Goal: Task Accomplishment & Management: Complete application form

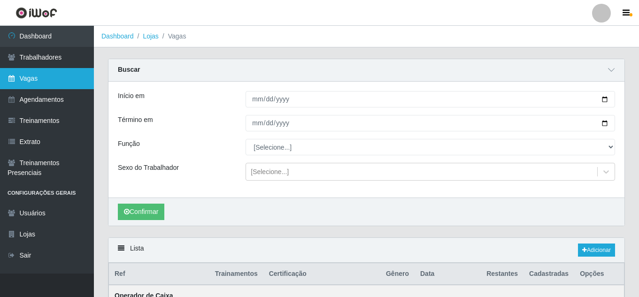
scroll to position [249, 0]
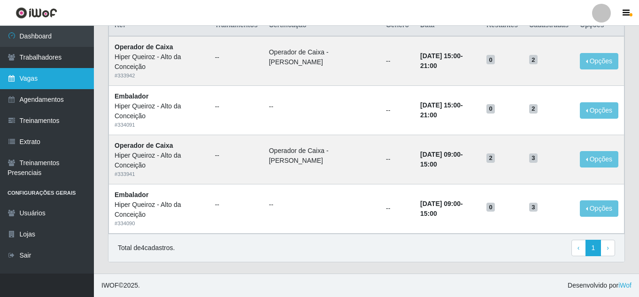
click at [31, 83] on link "Vagas" at bounding box center [47, 78] width 94 height 21
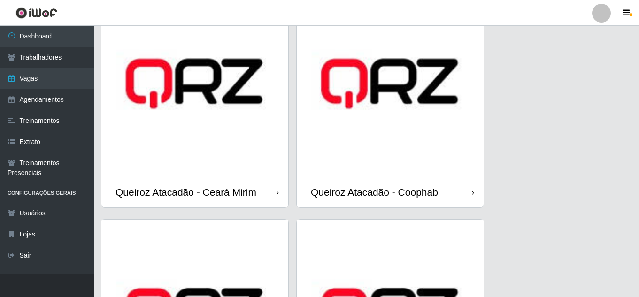
scroll to position [892, 0]
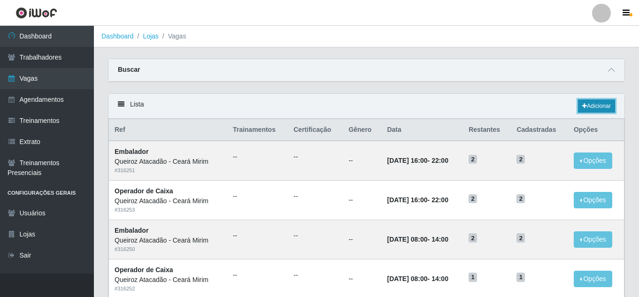
click at [592, 108] on link "Adicionar" at bounding box center [596, 105] width 37 height 13
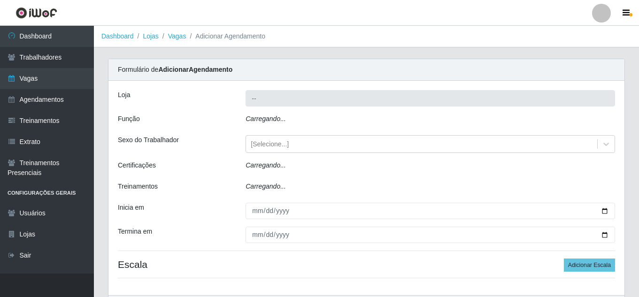
type input "Queiroz Atacadão - Ceará Mirim"
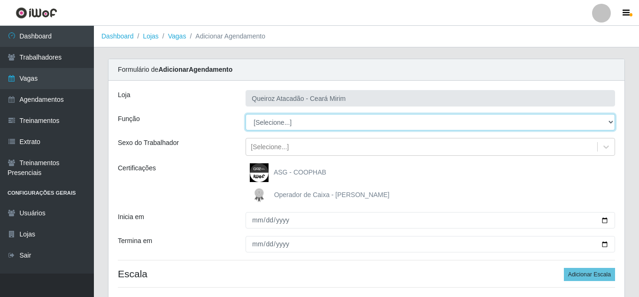
click at [336, 128] on select "[Selecione...] Embalador Embalador + Embalador ++ Operador de Caixa Operador de…" at bounding box center [429, 122] width 369 height 16
click at [341, 122] on select "[Selecione...] Embalador Embalador + Embalador ++ Operador de Caixa Operador de…" at bounding box center [429, 122] width 369 height 16
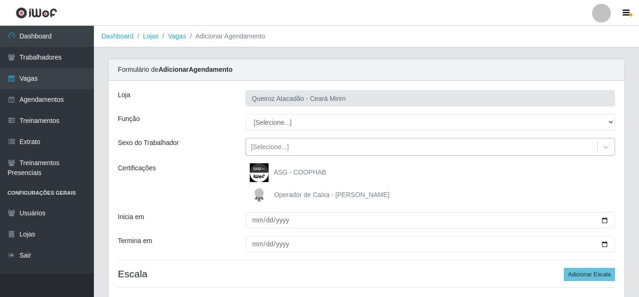
click at [292, 147] on div "[Selecione...]" at bounding box center [421, 146] width 351 height 15
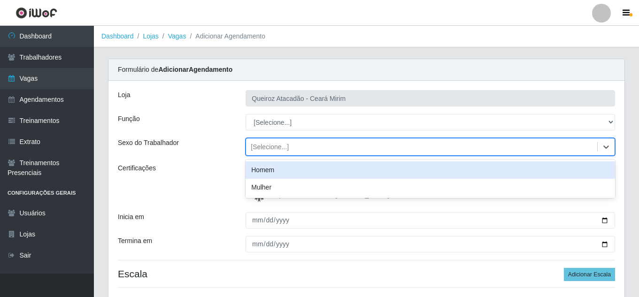
click at [292, 147] on div "[Selecione...]" at bounding box center [421, 146] width 351 height 15
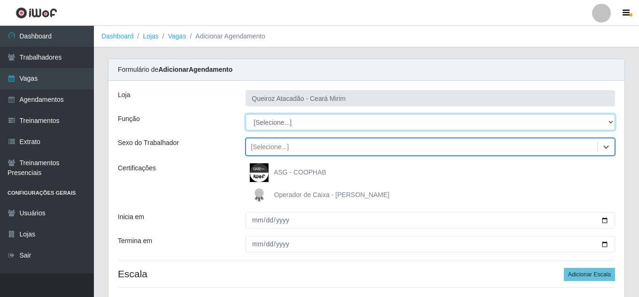
click at [294, 129] on select "[Selecione...] Embalador Embalador + Embalador ++ Operador de Caixa Operador de…" at bounding box center [429, 122] width 369 height 16
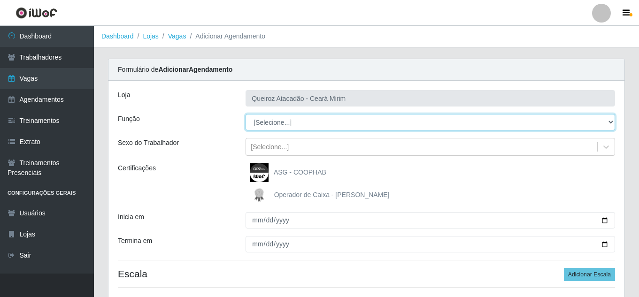
select select "22"
click at [245, 114] on select "[Selecione...] Embalador Embalador + Embalador ++ Operador de Caixa Operador de…" at bounding box center [429, 122] width 369 height 16
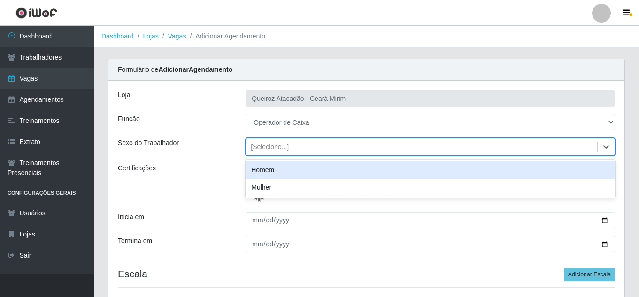
click at [264, 144] on div "[Selecione...]" at bounding box center [270, 147] width 38 height 10
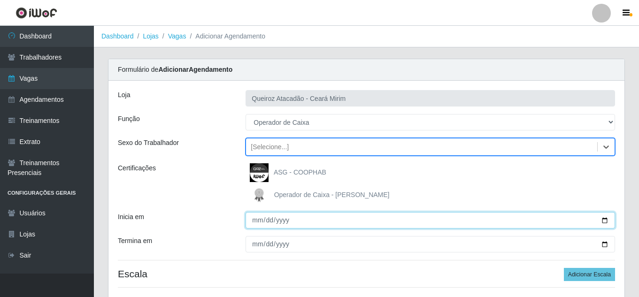
click at [258, 219] on input "Inicia em" at bounding box center [429, 220] width 369 height 16
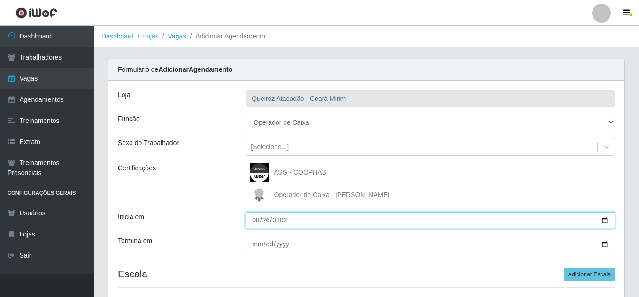
type input "[DATE]"
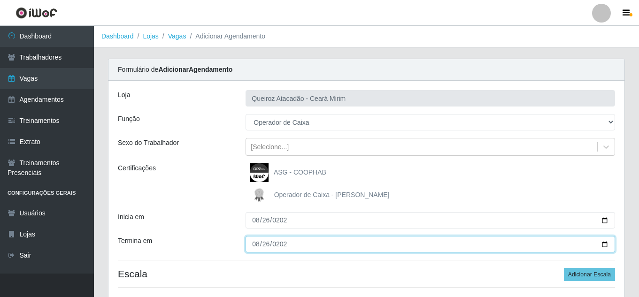
type input "[DATE]"
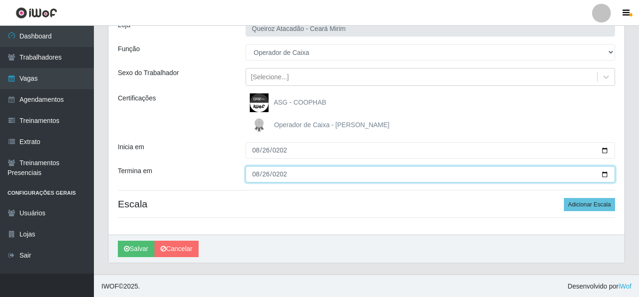
scroll to position [71, 0]
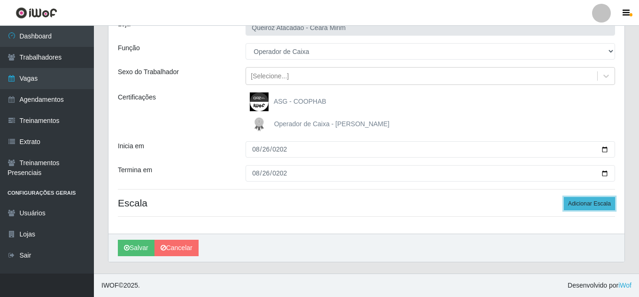
click at [595, 206] on button "Adicionar Escala" at bounding box center [589, 203] width 51 height 13
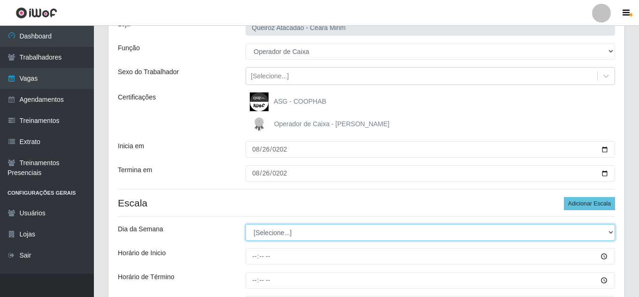
click at [363, 231] on select "[Selecione...] Segunda Terça Quarta Quinta Sexta Sábado Domingo" at bounding box center [429, 232] width 369 height 16
select select "2"
click at [245, 224] on select "[Selecione...] Segunda Terça Quarta Quinta Sexta Sábado Domingo" at bounding box center [429, 232] width 369 height 16
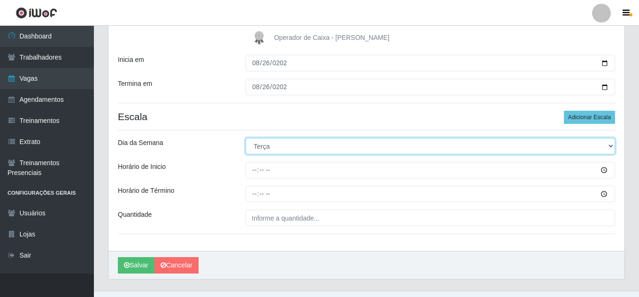
scroll to position [175, 0]
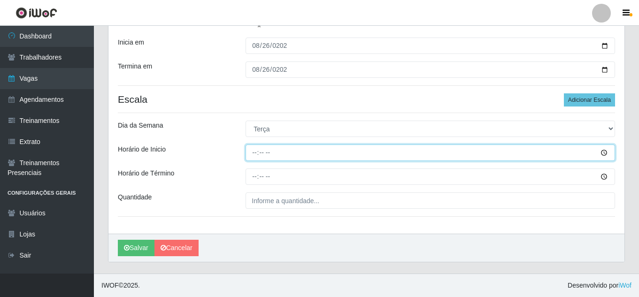
click at [252, 153] on input "Horário de Inicio" at bounding box center [429, 153] width 369 height 16
type input "16:00"
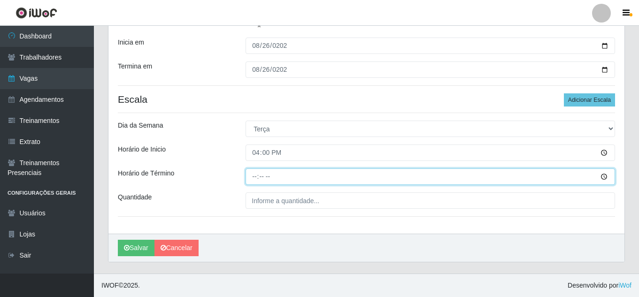
type input "22:00"
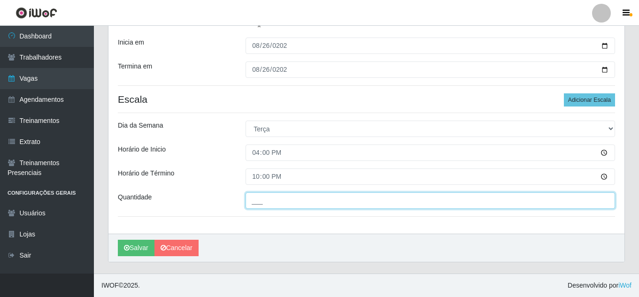
click at [285, 203] on input "___" at bounding box center [429, 200] width 369 height 16
type input "1__"
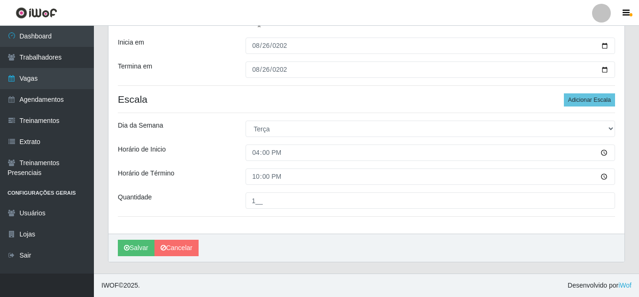
click at [238, 178] on div "Horário de Término" at bounding box center [175, 176] width 128 height 16
click at [125, 249] on icon "submit" at bounding box center [127, 247] width 6 height 7
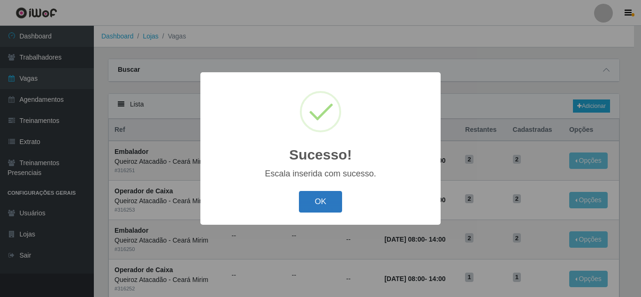
click at [319, 205] on button "OK" at bounding box center [321, 202] width 44 height 22
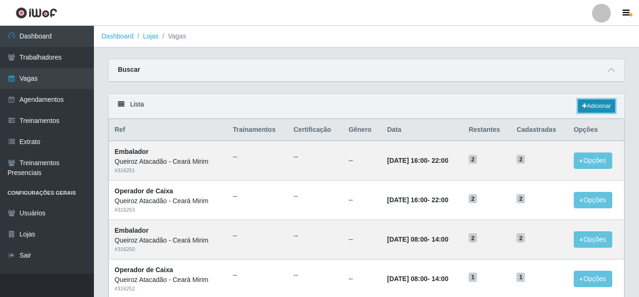
click at [605, 106] on link "Adicionar" at bounding box center [596, 105] width 37 height 13
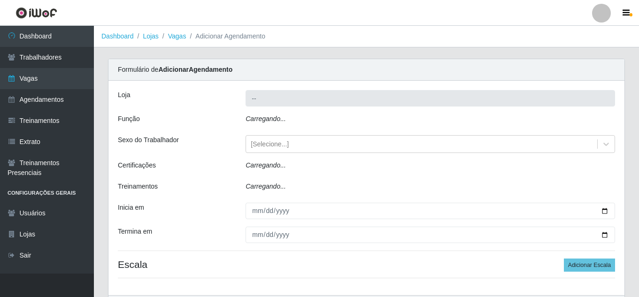
type input "Queiroz Atacadão - Ceará Mirim"
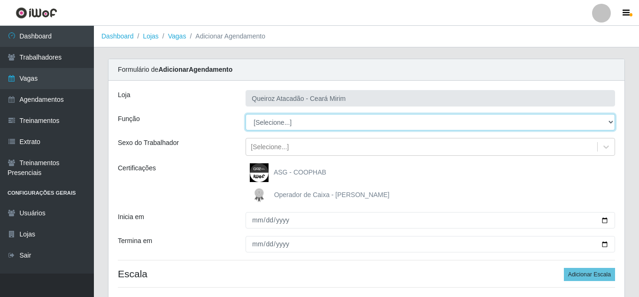
click at [285, 128] on select "[Selecione...] Embalador Embalador + Embalador ++ Operador de Caixa Operador de…" at bounding box center [429, 122] width 369 height 16
select select "1"
click at [245, 114] on select "[Selecione...] Embalador Embalador + Embalador ++ Operador de Caixa Operador de…" at bounding box center [429, 122] width 369 height 16
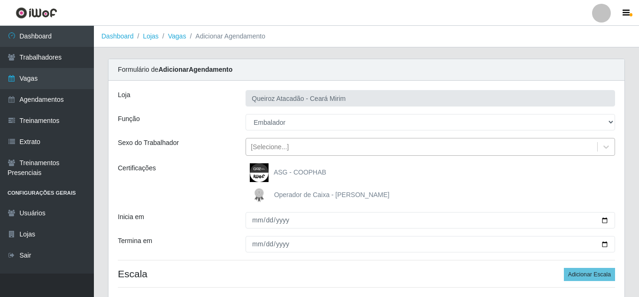
click at [297, 149] on div "[Selecione...]" at bounding box center [421, 146] width 351 height 15
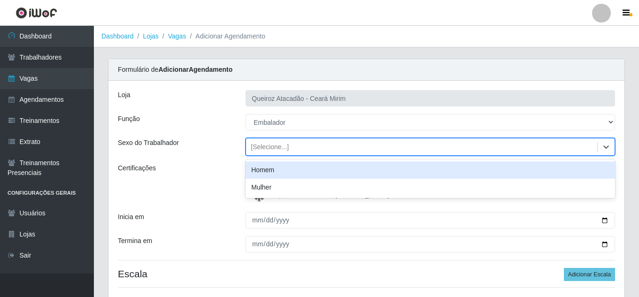
click at [297, 149] on div "[Selecione...]" at bounding box center [421, 146] width 351 height 15
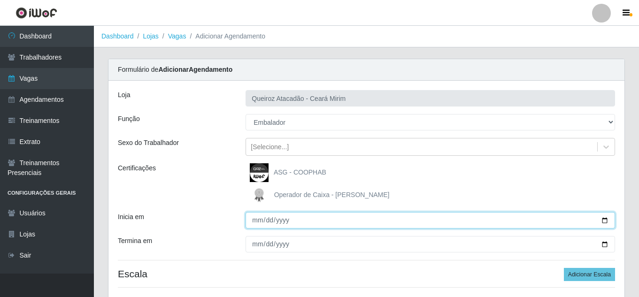
click at [260, 220] on input "Inicia em" at bounding box center [429, 220] width 369 height 16
type input "[DATE]"
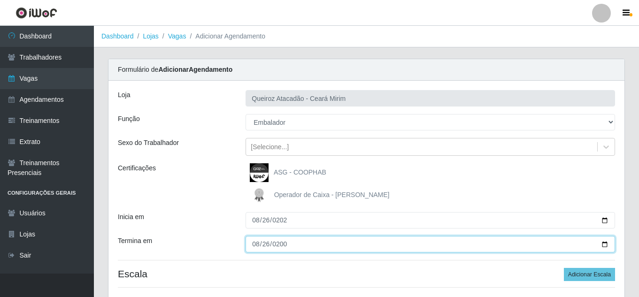
type input "2002-08-26"
type input "[DATE]"
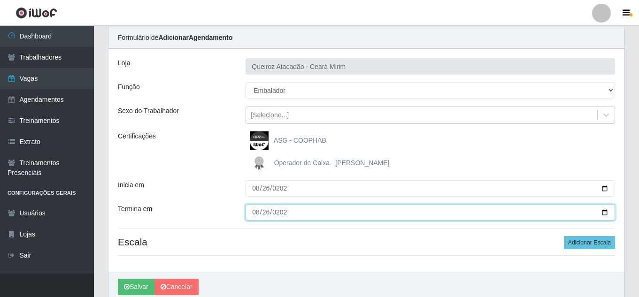
scroll to position [71, 0]
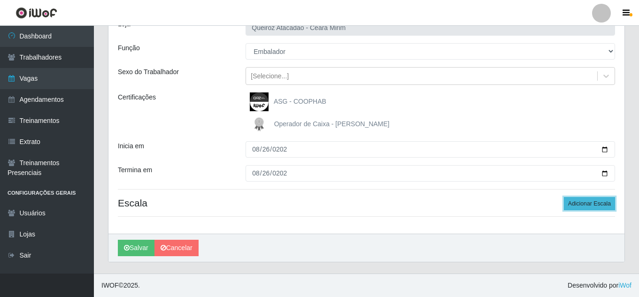
click at [602, 203] on button "Adicionar Escala" at bounding box center [589, 203] width 51 height 13
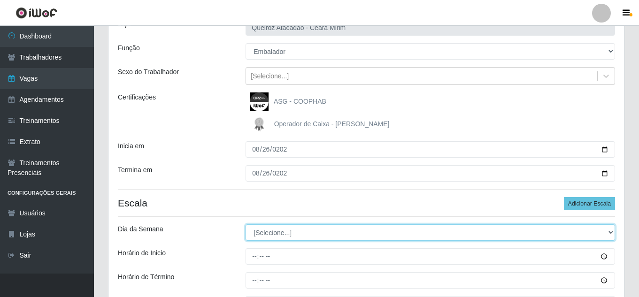
click at [284, 232] on select "[Selecione...] Segunda Terça Quarta Quinta Sexta Sábado Domingo" at bounding box center [429, 232] width 369 height 16
select select "2"
click at [245, 224] on select "[Selecione...] Segunda Terça Quarta Quinta Sexta Sábado Domingo" at bounding box center [429, 232] width 369 height 16
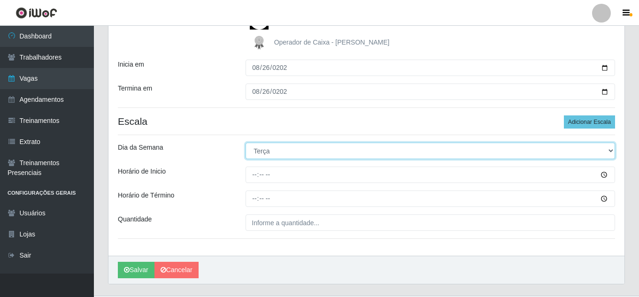
scroll to position [165, 0]
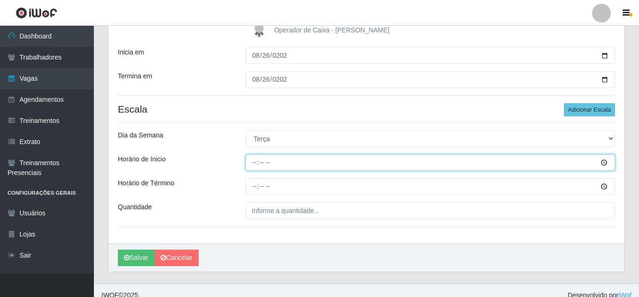
click at [288, 161] on input "Horário de Inicio" at bounding box center [429, 162] width 369 height 16
type input "16:22"
type input "16:00"
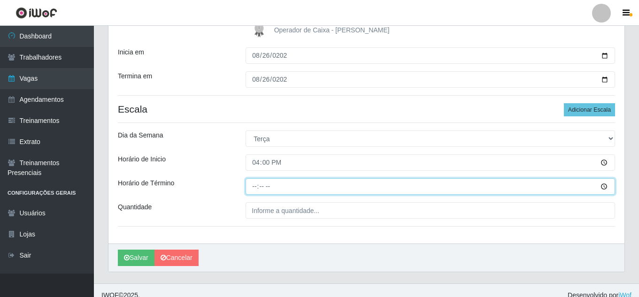
type input "22:00"
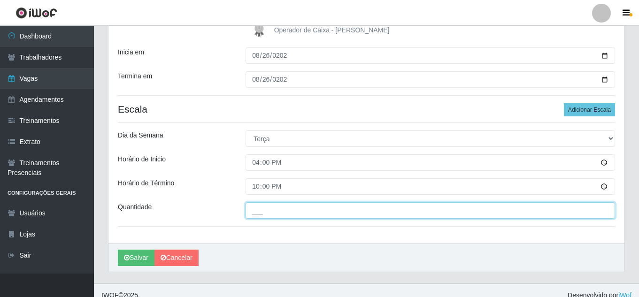
click at [274, 212] on input "___" at bounding box center [429, 210] width 369 height 16
type input "1__"
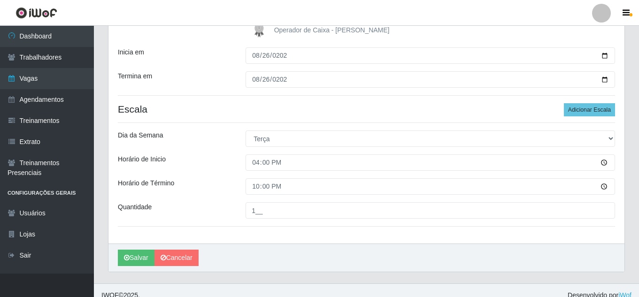
click at [236, 189] on div "Horário de Término" at bounding box center [175, 186] width 128 height 16
click at [135, 262] on button "Salvar" at bounding box center [136, 258] width 37 height 16
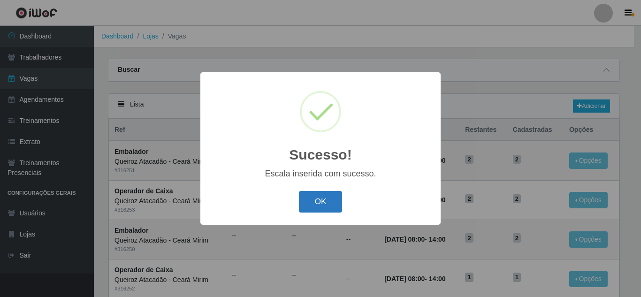
click at [327, 201] on button "OK" at bounding box center [321, 202] width 44 height 22
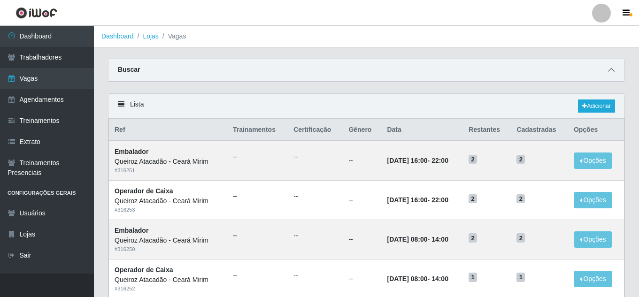
click at [610, 75] on span at bounding box center [610, 70] width 11 height 11
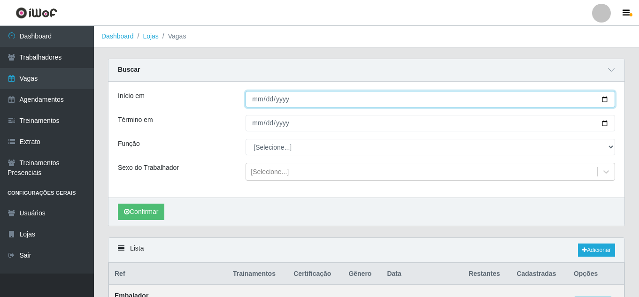
click at [252, 102] on input "Início em" at bounding box center [429, 99] width 369 height 16
type input "[DATE]"
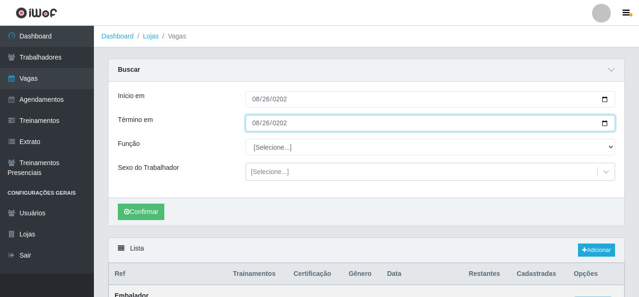
type input "[DATE]"
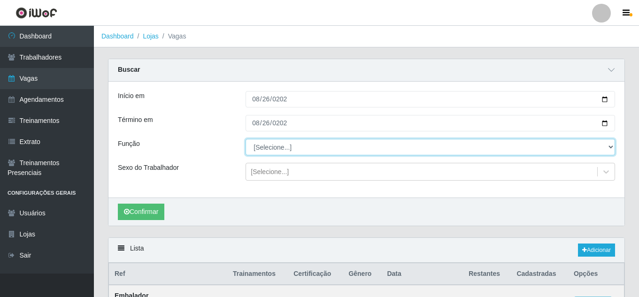
click at [273, 147] on select "[Selecione...] Embalador Embalador + Embalador ++ Operador de Caixa Operador de…" at bounding box center [429, 147] width 369 height 16
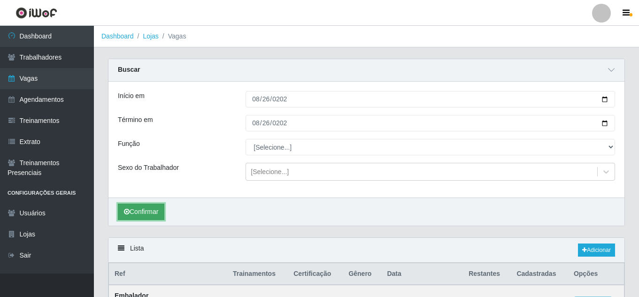
click at [157, 211] on button "Confirmar" at bounding box center [141, 212] width 46 height 16
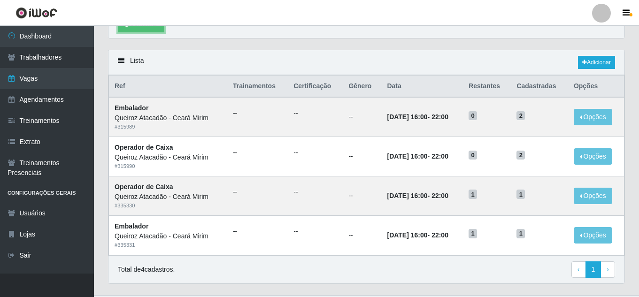
scroll to position [210, 0]
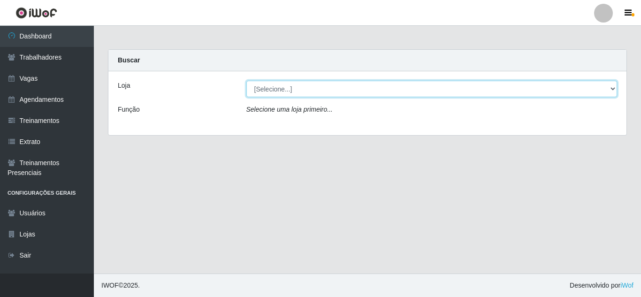
click at [358, 88] on select "[Selecione...] Hiper Queiroz - [GEOGRAPHIC_DATA] Hiper Queiroz - Boa Vista Hipe…" at bounding box center [431, 89] width 371 height 16
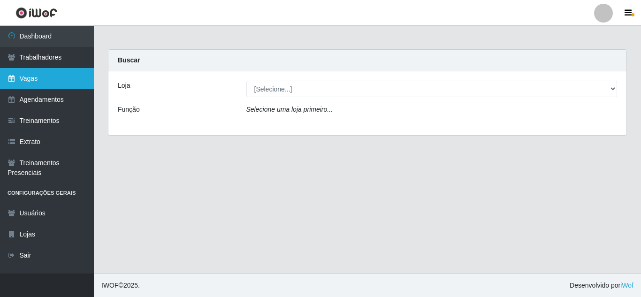
click at [46, 76] on link "Vagas" at bounding box center [47, 78] width 94 height 21
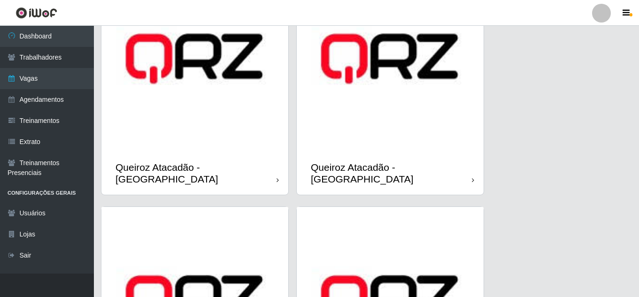
scroll to position [1173, 0]
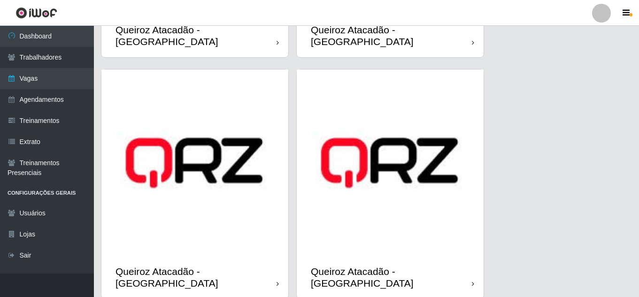
click at [259, 219] on img at bounding box center [194, 162] width 187 height 187
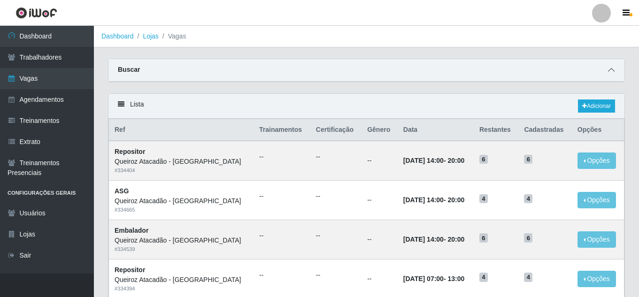
click at [611, 67] on span at bounding box center [610, 70] width 11 height 11
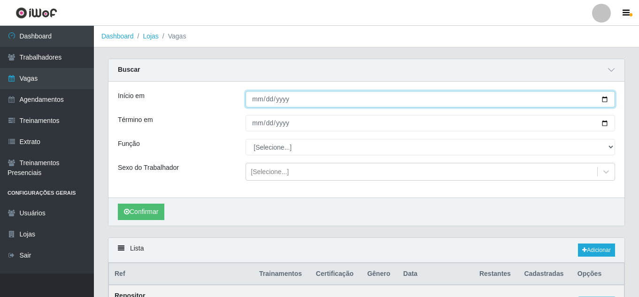
click at [608, 99] on input "Início em" at bounding box center [429, 99] width 369 height 16
type input "[DATE]"
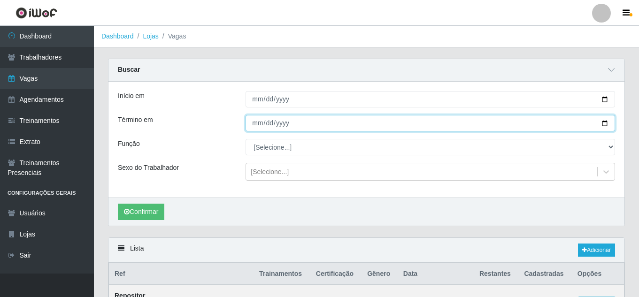
click at [605, 122] on input "Término em" at bounding box center [429, 123] width 369 height 16
type input "[DATE]"
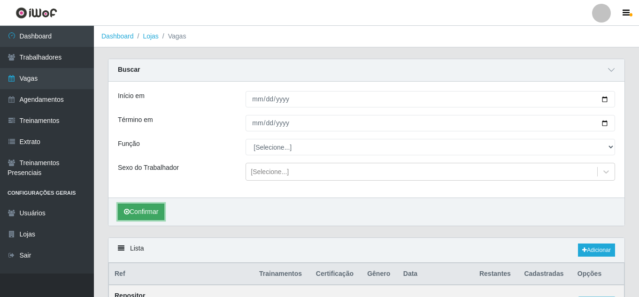
click at [138, 207] on button "Confirmar" at bounding box center [141, 212] width 46 height 16
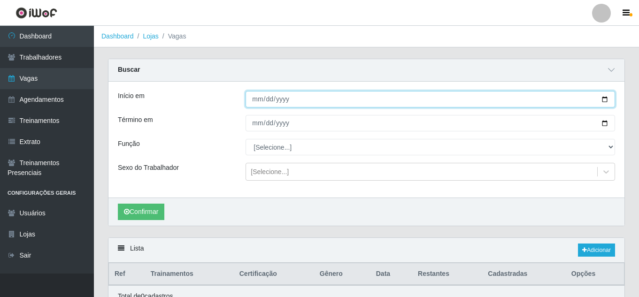
click at [602, 101] on input "[DATE]" at bounding box center [429, 99] width 369 height 16
type input "[DATE]"
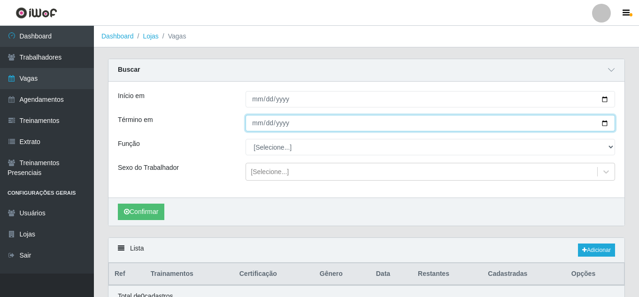
click at [608, 125] on input "[DATE]" at bounding box center [429, 123] width 369 height 16
type input "[DATE]"
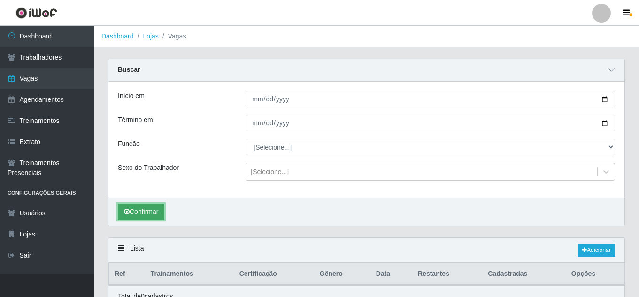
click at [150, 213] on button "Confirmar" at bounding box center [141, 212] width 46 height 16
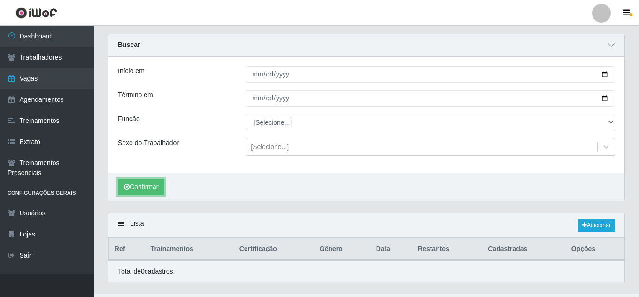
scroll to position [46, 0]
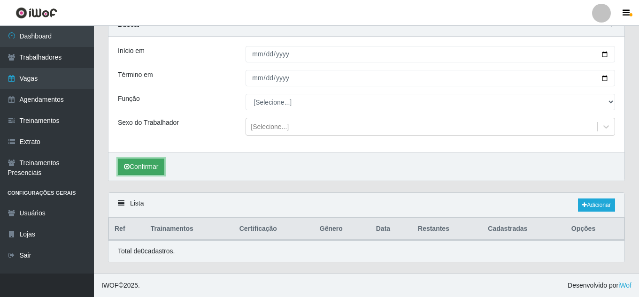
click at [147, 160] on button "Confirmar" at bounding box center [141, 167] width 46 height 16
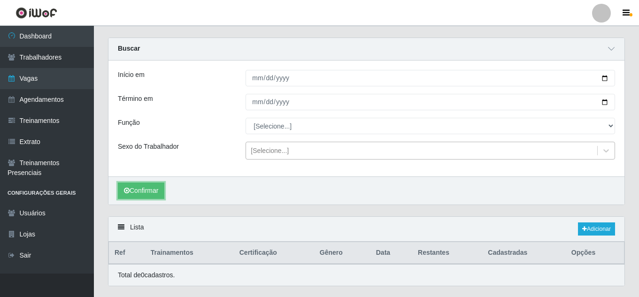
scroll to position [0, 0]
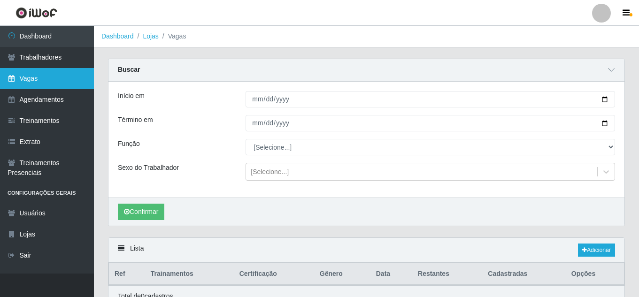
click at [46, 84] on link "Vagas" at bounding box center [47, 78] width 94 height 21
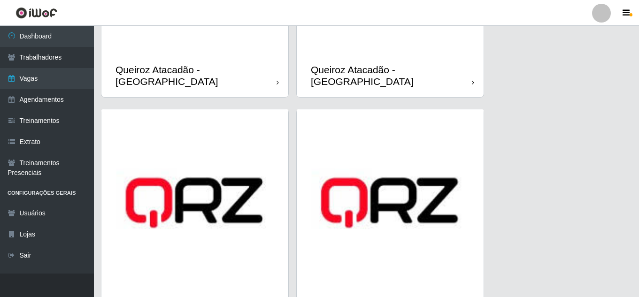
scroll to position [1186, 0]
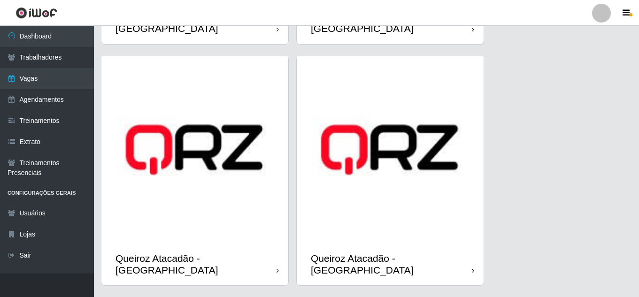
click at [216, 180] on img at bounding box center [194, 149] width 187 height 187
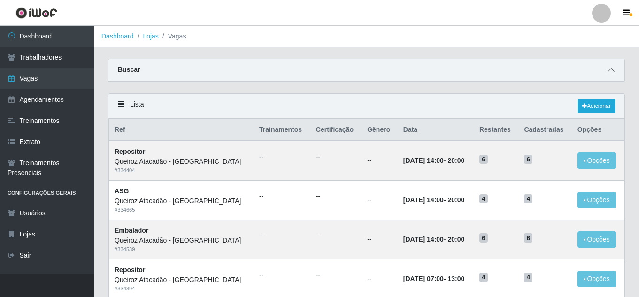
click at [611, 75] on span at bounding box center [610, 70] width 11 height 11
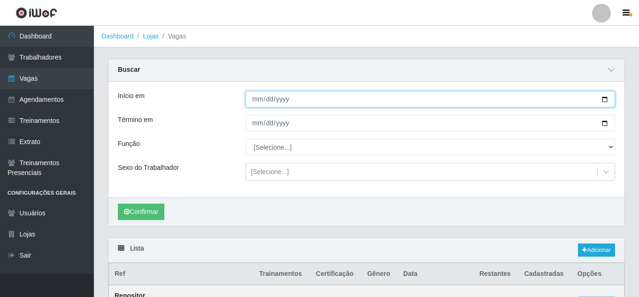
click at [602, 102] on input "Início em" at bounding box center [429, 99] width 369 height 16
type input "[DATE]"
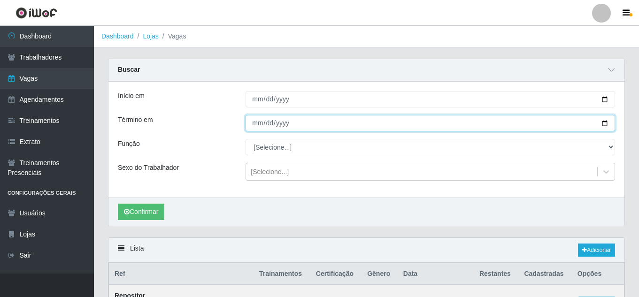
click at [609, 124] on input "Término em" at bounding box center [429, 123] width 369 height 16
click at [605, 124] on input "Término em" at bounding box center [429, 123] width 369 height 16
type input "[DATE]"
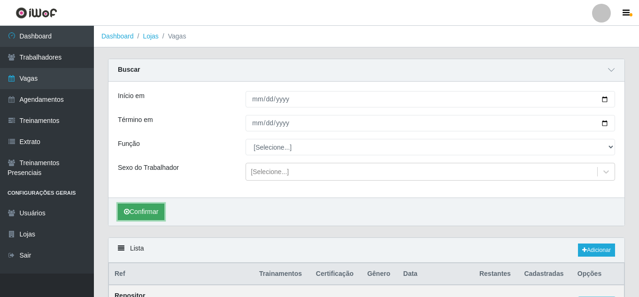
click at [158, 213] on button "Confirmar" at bounding box center [141, 212] width 46 height 16
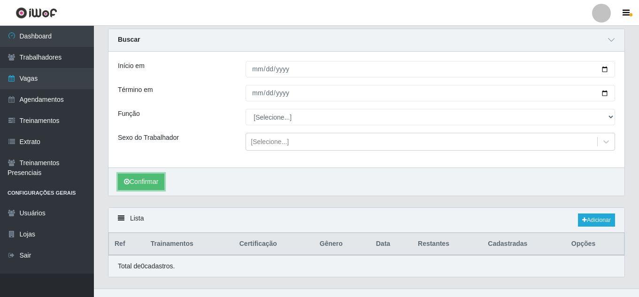
scroll to position [46, 0]
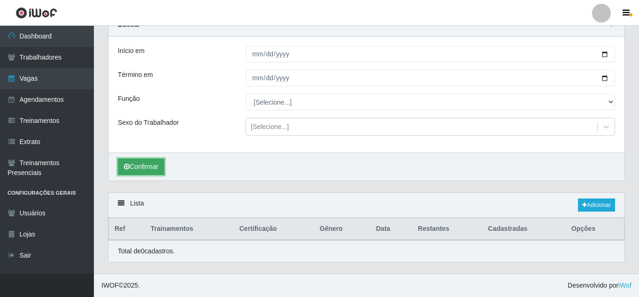
click at [161, 167] on button "Confirmar" at bounding box center [141, 167] width 46 height 16
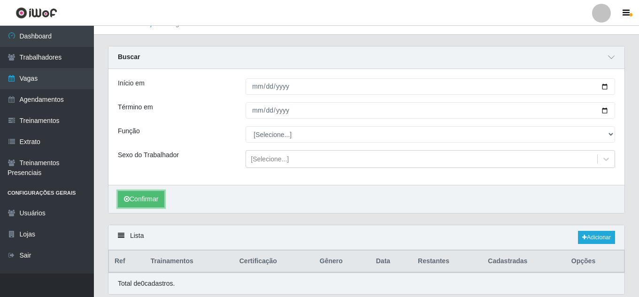
scroll to position [0, 0]
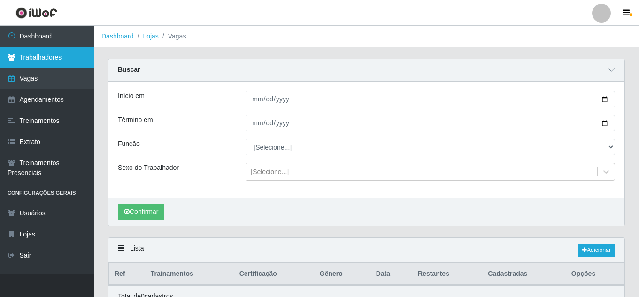
click at [46, 59] on link "Trabalhadores" at bounding box center [47, 57] width 94 height 21
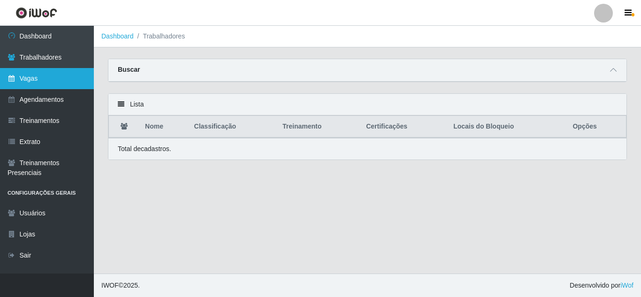
click at [34, 75] on link "Vagas" at bounding box center [47, 78] width 94 height 21
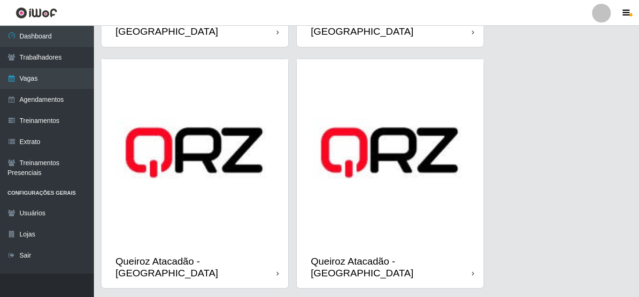
scroll to position [1186, 0]
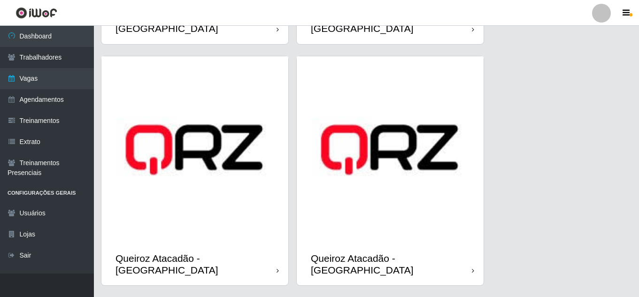
click at [254, 243] on div "Queiroz Atacadão - [GEOGRAPHIC_DATA]" at bounding box center [194, 264] width 187 height 42
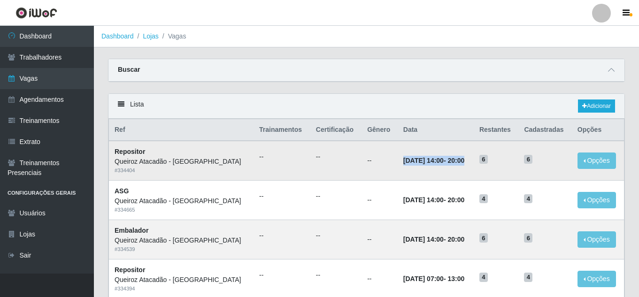
drag, startPoint x: 374, startPoint y: 164, endPoint x: 457, endPoint y: 166, distance: 82.6
click at [457, 166] on td "[DATE] 14:00 - 20:00" at bounding box center [435, 160] width 76 height 39
click at [454, 171] on td "[DATE] 14:00 - 20:00" at bounding box center [435, 160] width 76 height 39
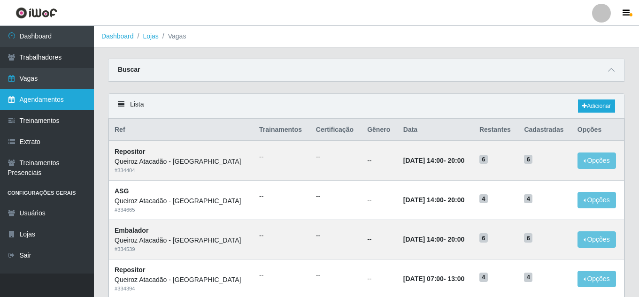
click at [58, 102] on link "Agendamentos" at bounding box center [47, 99] width 94 height 21
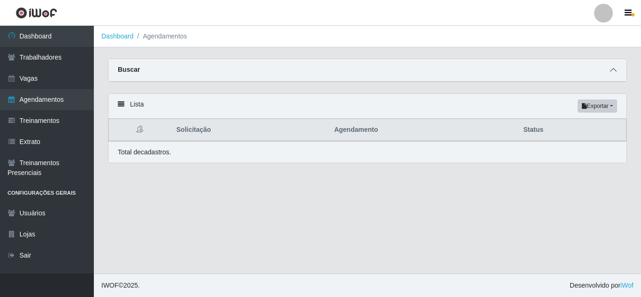
click at [612, 68] on icon at bounding box center [613, 70] width 7 height 7
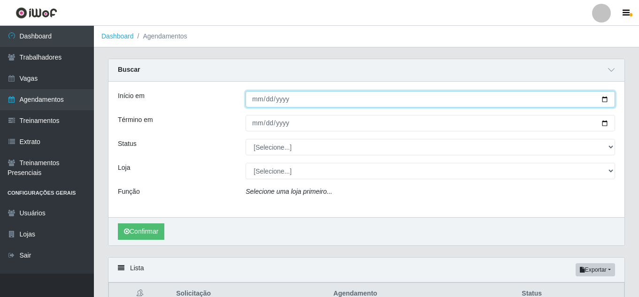
click at [602, 101] on input "Início em" at bounding box center [429, 99] width 369 height 16
type input "[DATE]"
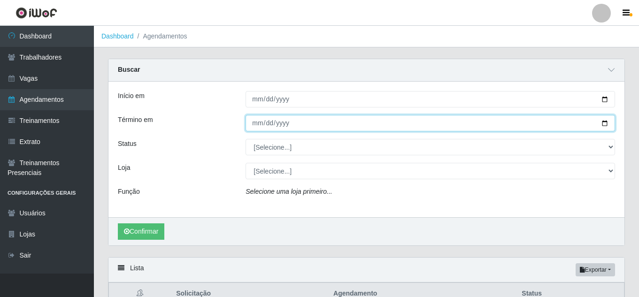
click at [605, 122] on input "Término em" at bounding box center [429, 123] width 369 height 16
type input "[DATE]"
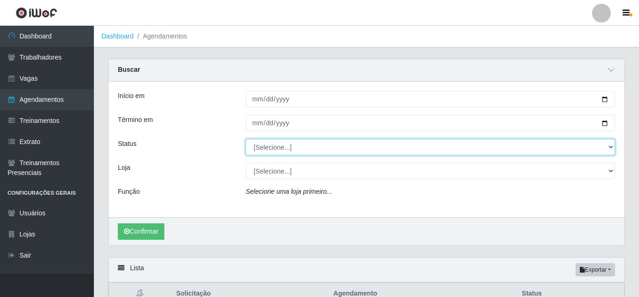
click at [270, 150] on select "[Selecione...] AGENDADO AGUARDANDO LIBERAR EM ANDAMENTO EM REVISÃO FINALIZADO C…" at bounding box center [429, 147] width 369 height 16
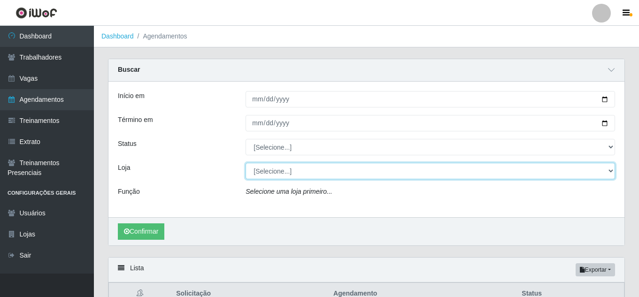
click at [269, 172] on select "[Selecione...] Hiper Queiroz - [GEOGRAPHIC_DATA] Hiper Queiroz - Boa Vista Hipe…" at bounding box center [429, 171] width 369 height 16
select select "516"
click at [245, 163] on select "[Selecione...] Hiper Queiroz - [GEOGRAPHIC_DATA] Hiper Queiroz - Boa Vista Hipe…" at bounding box center [429, 171] width 369 height 16
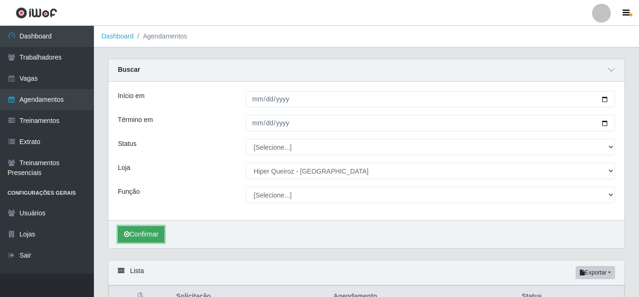
click at [159, 234] on button "Confirmar" at bounding box center [141, 234] width 46 height 16
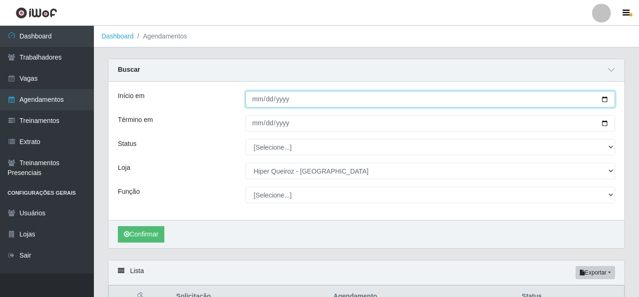
click at [607, 99] on input "[DATE]" at bounding box center [429, 99] width 369 height 16
type input "[DATE]"
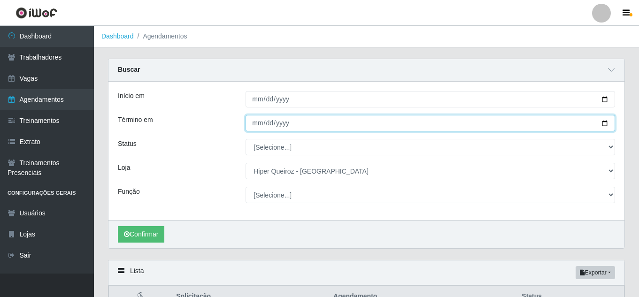
click at [607, 123] on input "[DATE]" at bounding box center [429, 123] width 369 height 16
type input "[DATE]"
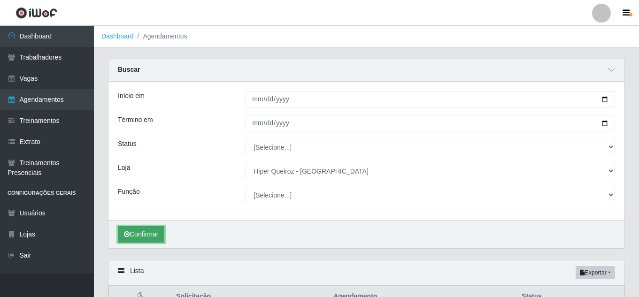
click at [147, 235] on button "Confirmar" at bounding box center [141, 234] width 46 height 16
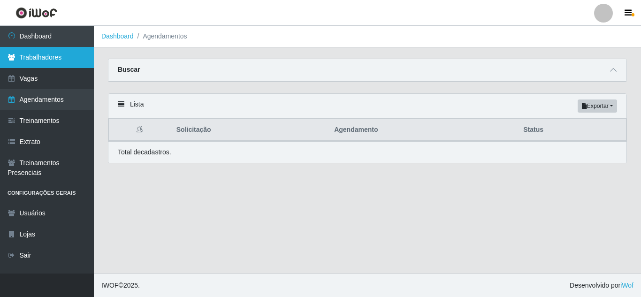
click at [46, 61] on link "Trabalhadores" at bounding box center [47, 57] width 94 height 21
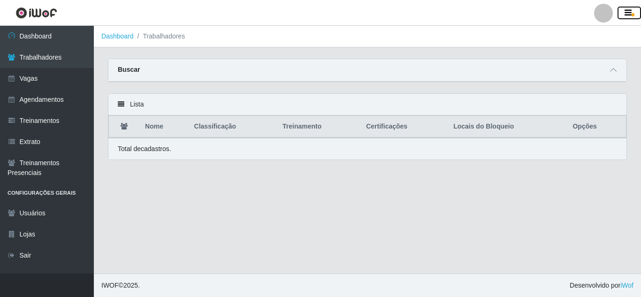
click at [625, 18] on button "button" at bounding box center [628, 13] width 23 height 13
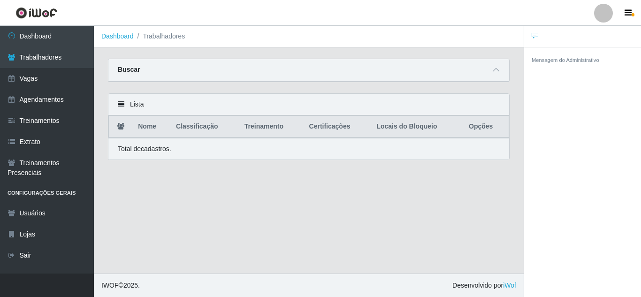
click at [596, 12] on div at bounding box center [603, 13] width 19 height 19
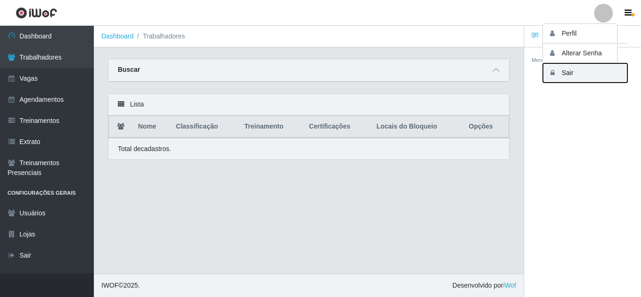
click at [584, 69] on button "Sair" at bounding box center [585, 72] width 84 height 19
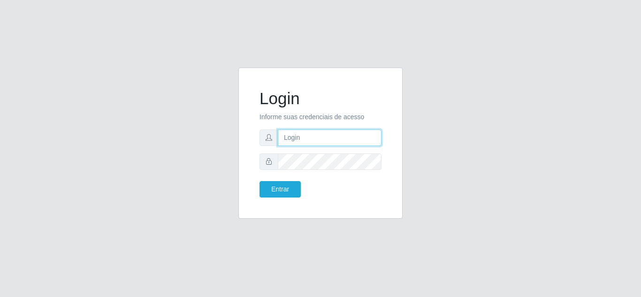
type input "larissa.nayara@grupoqrz.com.br"
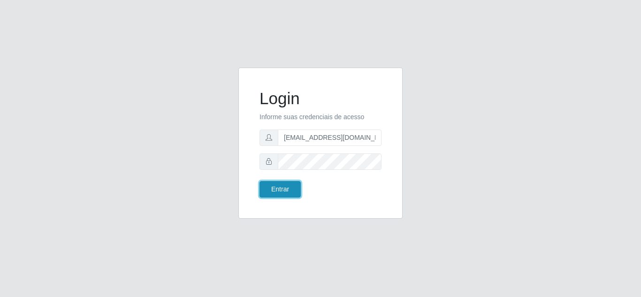
click at [287, 186] on button "Entrar" at bounding box center [279, 189] width 41 height 16
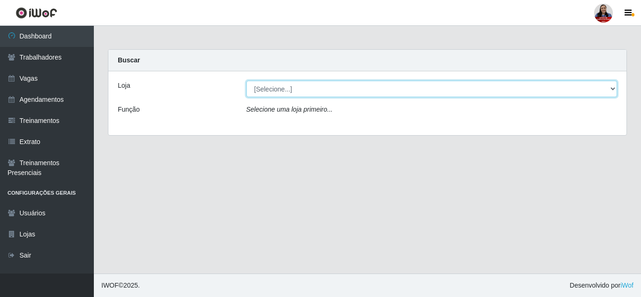
click at [296, 94] on select "[Selecione...] Hiper Queiroz - [GEOGRAPHIC_DATA] Hiper Queiroz - Boa Vista Hipe…" at bounding box center [431, 89] width 371 height 16
select select "516"
click at [246, 81] on select "[Selecione...] Hiper Queiroz - [GEOGRAPHIC_DATA] Hiper Queiroz - Boa Vista Hipe…" at bounding box center [431, 89] width 371 height 16
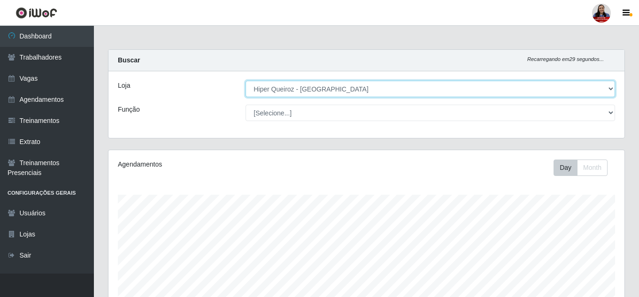
scroll to position [195, 516]
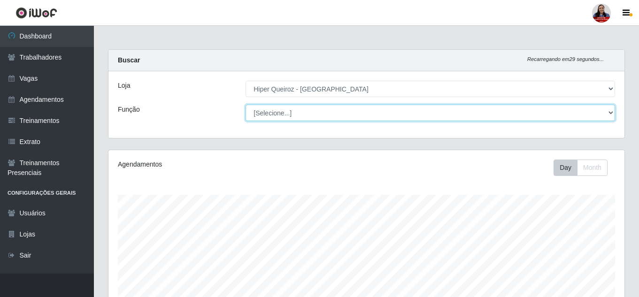
click at [324, 114] on select "[Selecione...] ASG ASG + ASG ++ Embalador Embalador + Embalador ++ Repositor Re…" at bounding box center [429, 113] width 369 height 16
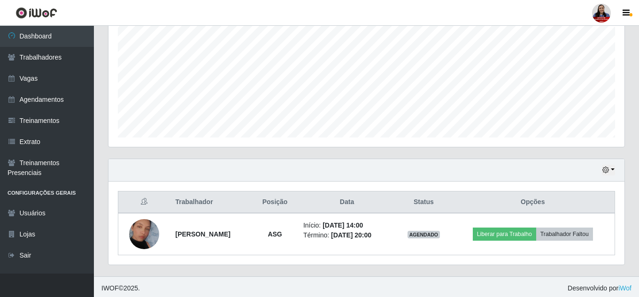
scroll to position [201, 0]
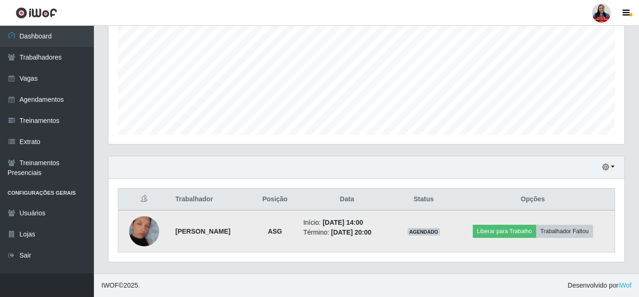
drag, startPoint x: 320, startPoint y: 222, endPoint x: 385, endPoint y: 236, distance: 66.7
click at [385, 236] on ul "Início: 25/08/2025, 14:00 Término: 25/08/2025, 20:00" at bounding box center [346, 228] width 87 height 20
click at [318, 230] on li "Término: 25/08/2025, 20:00" at bounding box center [346, 233] width 87 height 10
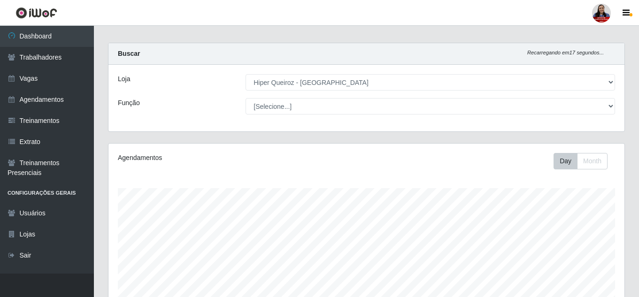
scroll to position [0, 0]
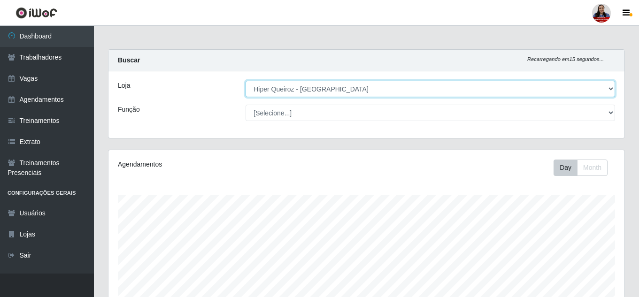
click at [356, 90] on select "[Selecione...] Hiper Queiroz - [GEOGRAPHIC_DATA] Hiper Queiroz - Boa Vista Hipe…" at bounding box center [429, 89] width 369 height 16
click at [245, 81] on select "[Selecione...] Hiper Queiroz - [GEOGRAPHIC_DATA] Hiper Queiroz - Boa Vista Hipe…" at bounding box center [429, 89] width 369 height 16
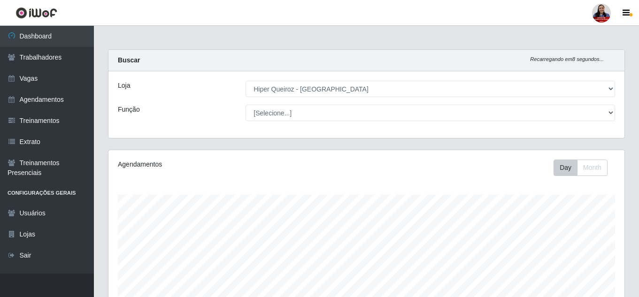
click at [322, 133] on div "Loja [Selecione...] Hiper Queiroz - Alto da Conceição Hiper Queiroz - Boa Vista…" at bounding box center [366, 104] width 516 height 67
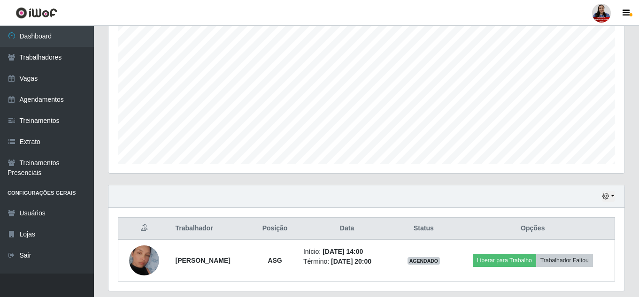
scroll to position [201, 0]
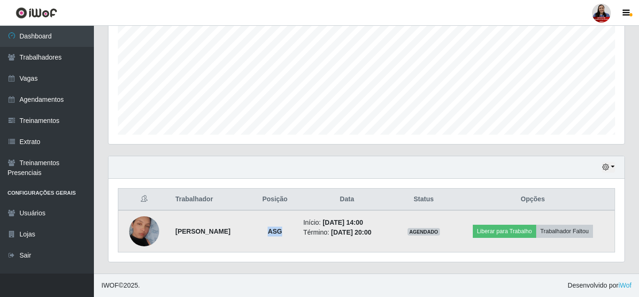
drag, startPoint x: 267, startPoint y: 232, endPoint x: 284, endPoint y: 230, distance: 17.5
click at [284, 230] on td "ASG" at bounding box center [275, 231] width 46 height 42
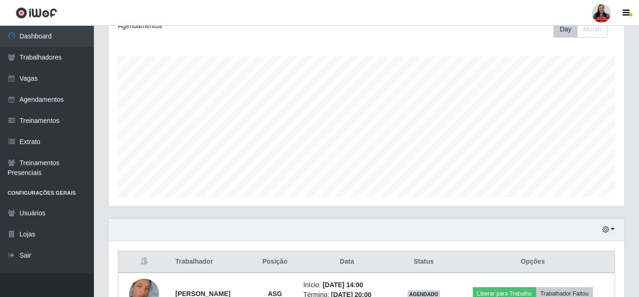
scroll to position [0, 0]
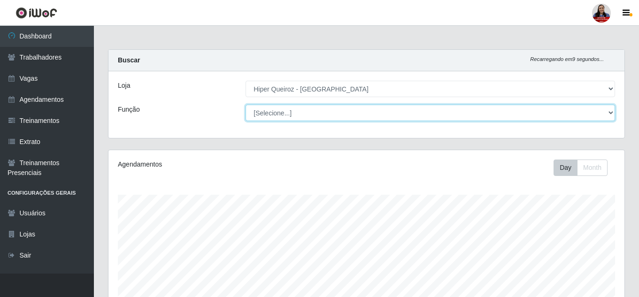
click at [569, 107] on select "[Selecione...] ASG ASG + ASG ++ Embalador Embalador + Embalador ++ Repositor Re…" at bounding box center [429, 113] width 369 height 16
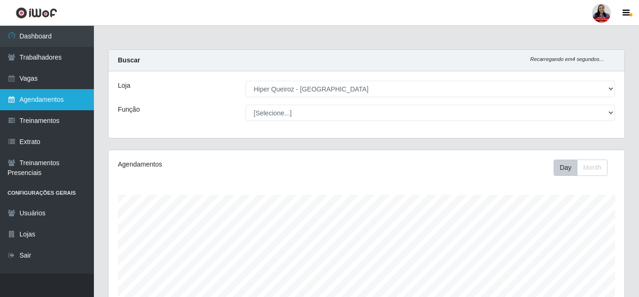
click at [26, 100] on link "Agendamentos" at bounding box center [47, 99] width 94 height 21
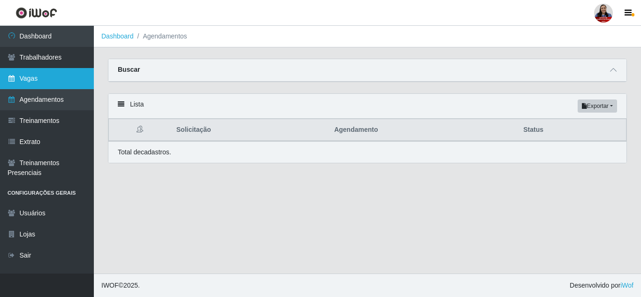
click at [43, 79] on link "Vagas" at bounding box center [47, 78] width 94 height 21
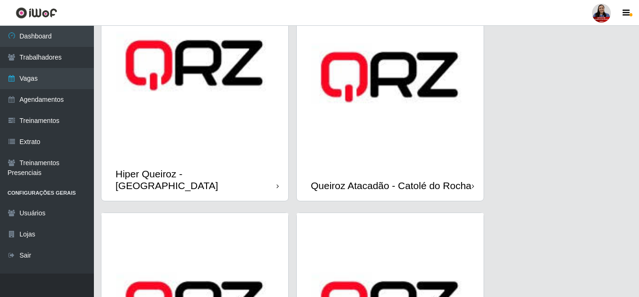
scroll to position [563, 0]
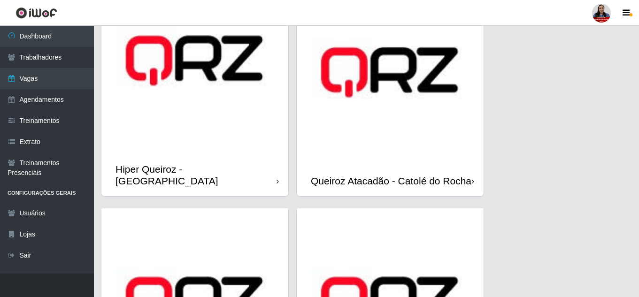
click at [191, 159] on div "Hiper Queiroz - [GEOGRAPHIC_DATA]" at bounding box center [194, 175] width 187 height 42
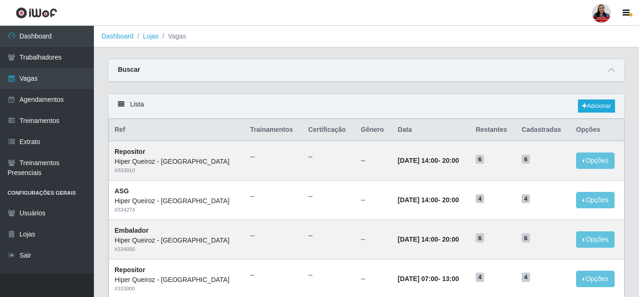
click at [579, 66] on div "Buscar" at bounding box center [366, 70] width 516 height 23
click at [611, 73] on icon at bounding box center [611, 70] width 7 height 7
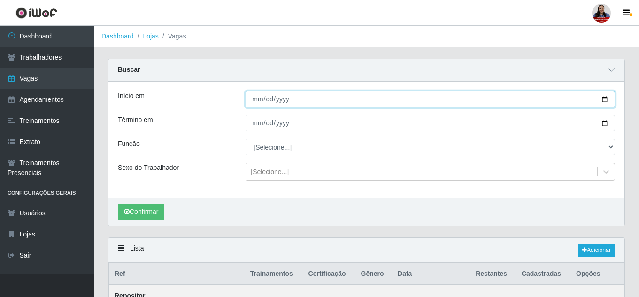
click at [598, 100] on input "Início em" at bounding box center [429, 99] width 369 height 16
click at [602, 100] on input "Início em" at bounding box center [429, 99] width 369 height 16
type input "[DATE]"
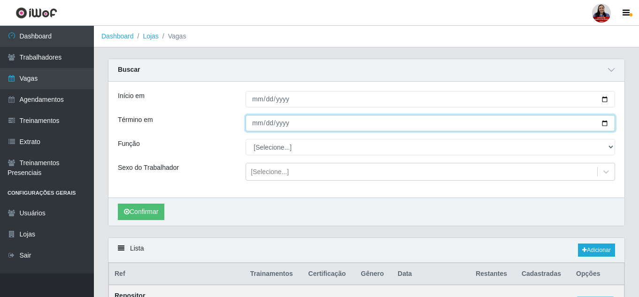
click at [257, 129] on input "Término em" at bounding box center [429, 123] width 369 height 16
click at [606, 121] on input "Término em" at bounding box center [429, 123] width 369 height 16
type input "[DATE]"
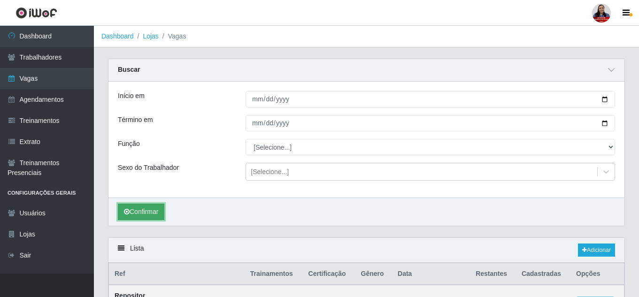
click at [135, 212] on button "Confirmar" at bounding box center [141, 212] width 46 height 16
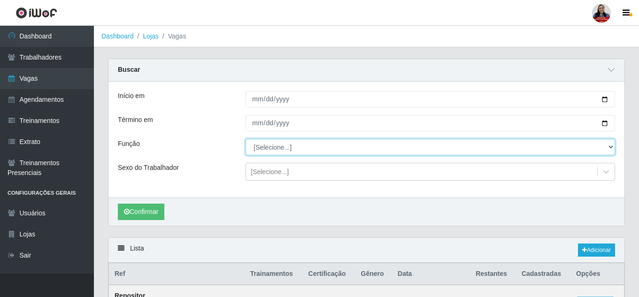
click at [298, 150] on select "[Selecione...] ASG ASG + ASG ++ Embalador Embalador + Embalador ++ Repositor Re…" at bounding box center [429, 147] width 369 height 16
click at [295, 150] on select "[Selecione...] ASG ASG + ASG ++ Embalador Embalador + Embalador ++ Repositor Re…" at bounding box center [429, 147] width 369 height 16
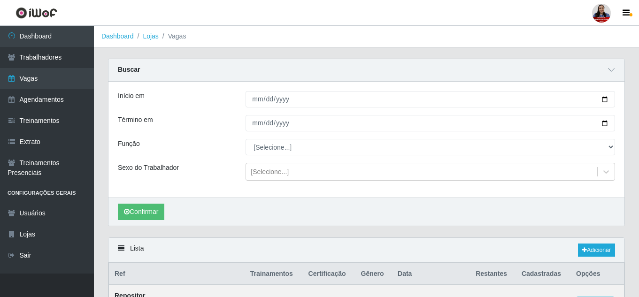
click at [232, 138] on div "Início em 2025-08-26 Término em 2025-08-26 Função [Selecione...] ASG ASG + ASG …" at bounding box center [366, 140] width 516 height 116
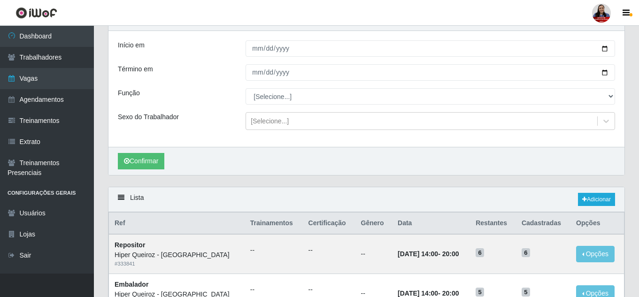
scroll to position [47, 0]
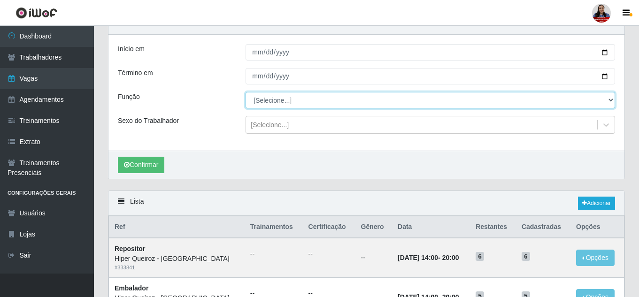
click at [312, 104] on select "[Selecione...] ASG ASG + ASG ++ Embalador Embalador + Embalador ++ Repositor Re…" at bounding box center [429, 100] width 369 height 16
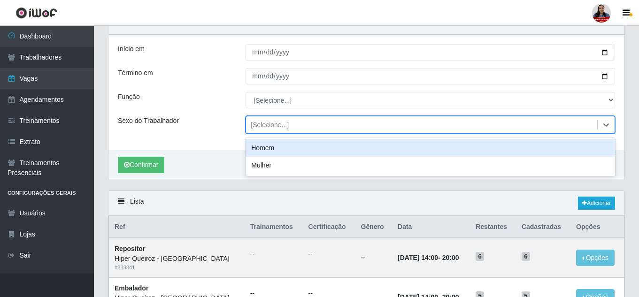
click at [297, 125] on div "[Selecione...]" at bounding box center [421, 124] width 351 height 15
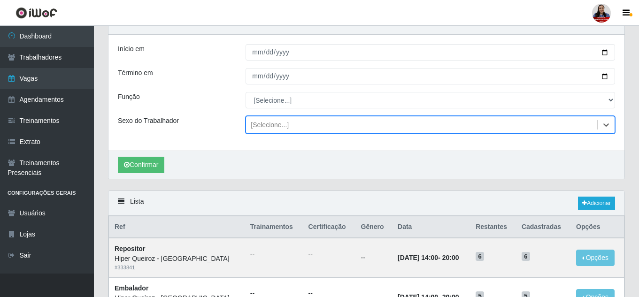
click at [297, 125] on div "[Selecione...]" at bounding box center [421, 124] width 351 height 15
click at [227, 139] on div "Início em 2025-08-26 Término em 2025-08-26 Função [Selecione...] ASG ASG + ASG …" at bounding box center [366, 93] width 516 height 116
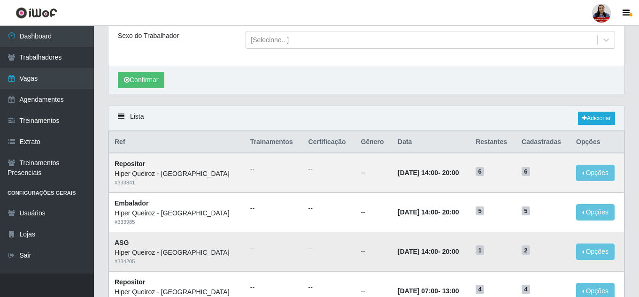
scroll to position [7, 0]
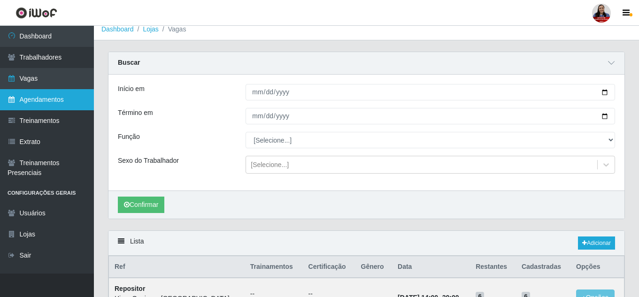
click at [61, 100] on link "Agendamentos" at bounding box center [47, 99] width 94 height 21
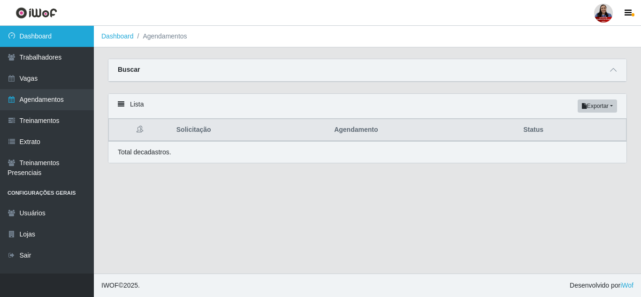
click at [56, 36] on link "Dashboard" at bounding box center [47, 36] width 94 height 21
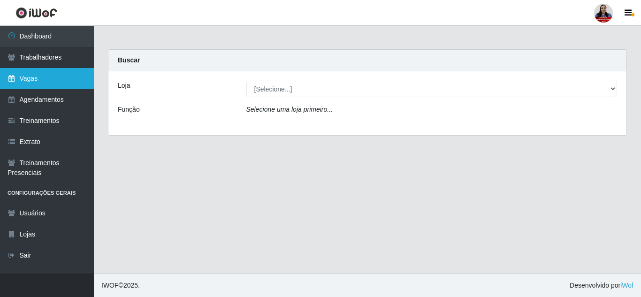
click at [42, 87] on link "Vagas" at bounding box center [47, 78] width 94 height 21
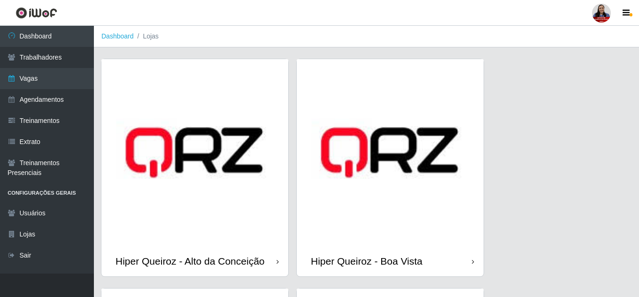
click at [604, 8] on div at bounding box center [601, 13] width 19 height 19
click at [574, 74] on button "Sair" at bounding box center [583, 72] width 84 height 19
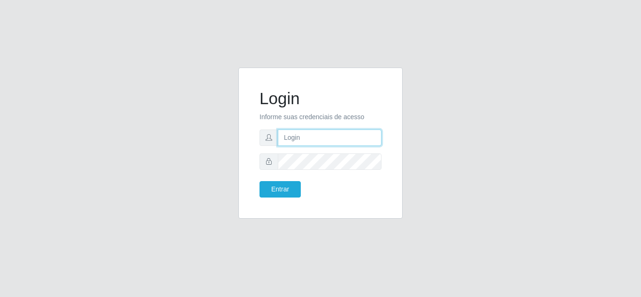
type input "larissa.nayara@grupoqrz.com.br"
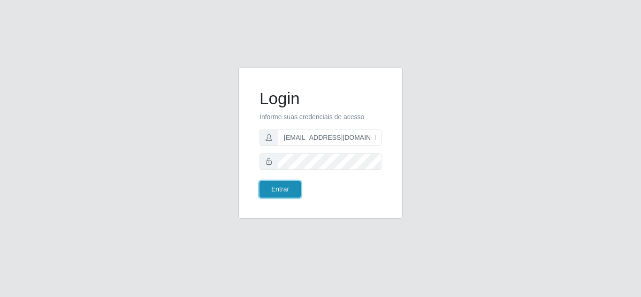
click at [274, 192] on button "Entrar" at bounding box center [279, 189] width 41 height 16
